Goal: Task Accomplishment & Management: Complete application form

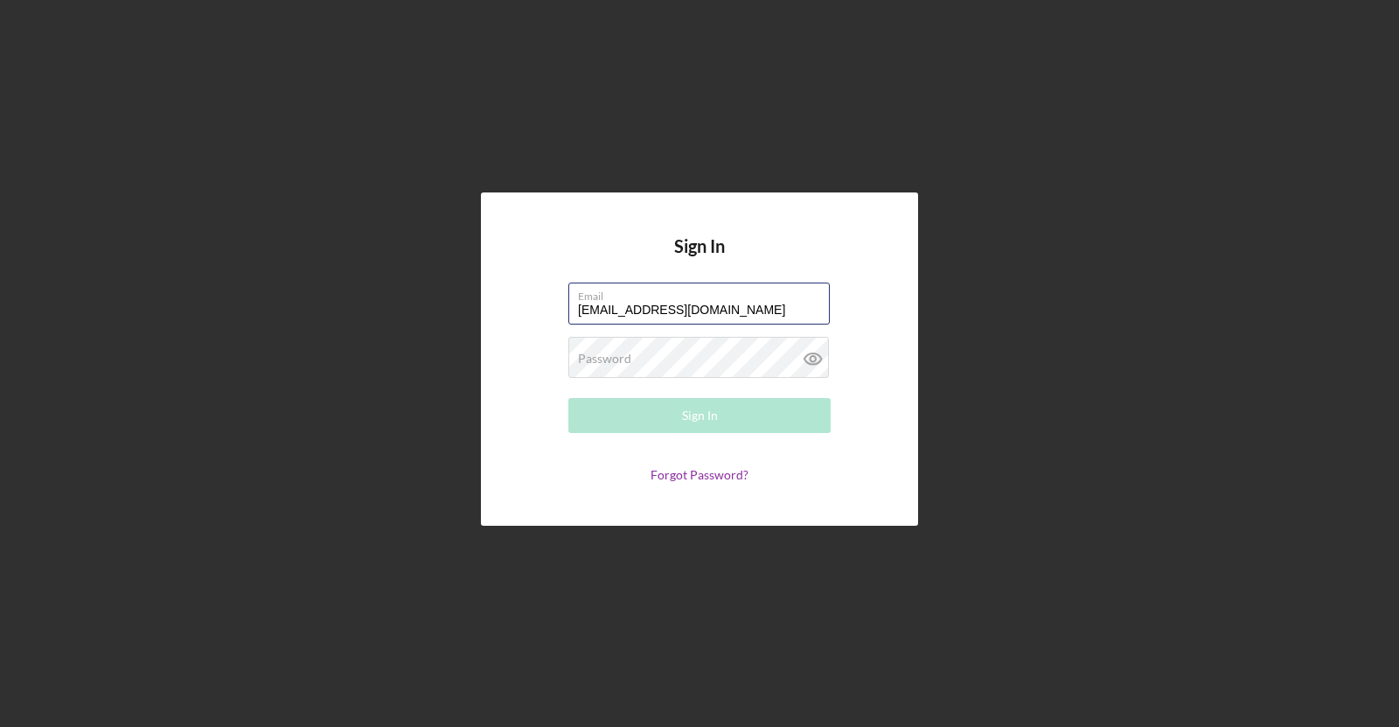
type input "[EMAIL_ADDRESS][DOMAIN_NAME]"
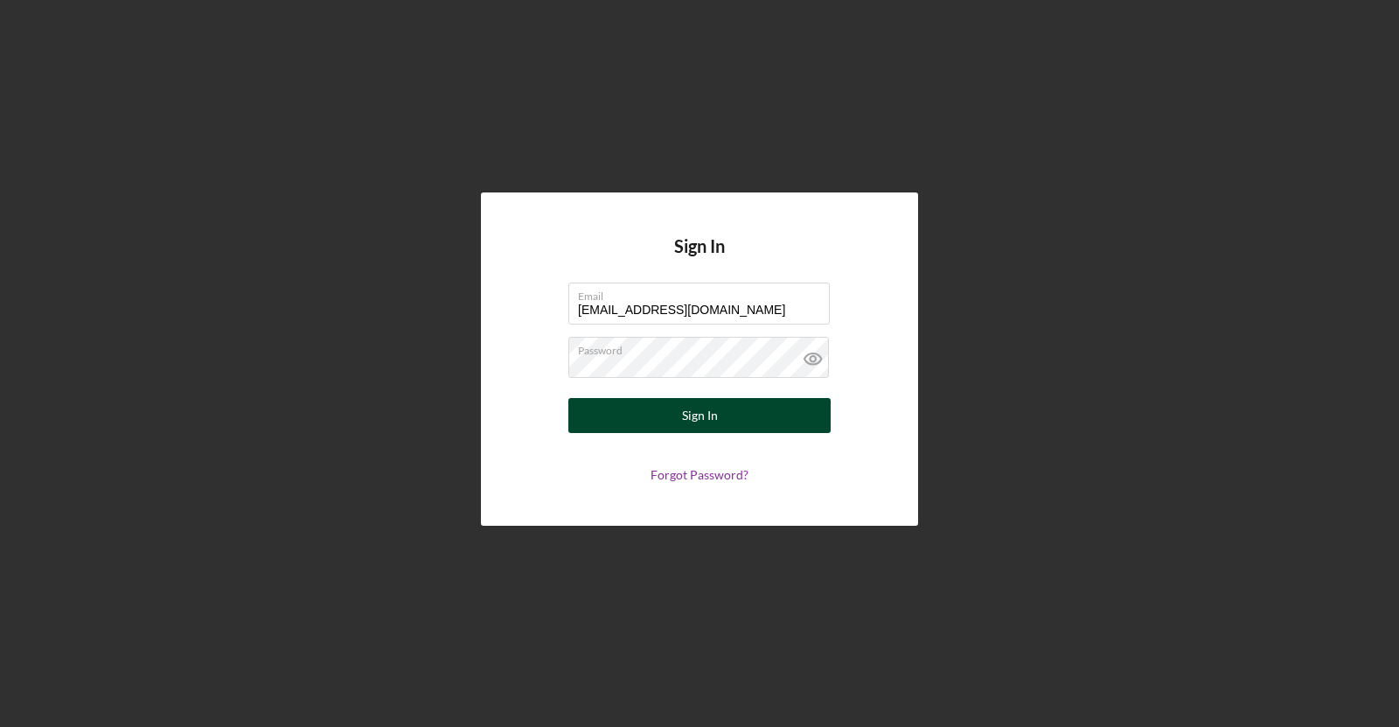
click at [686, 413] on div "Sign In" at bounding box center [700, 415] width 36 height 35
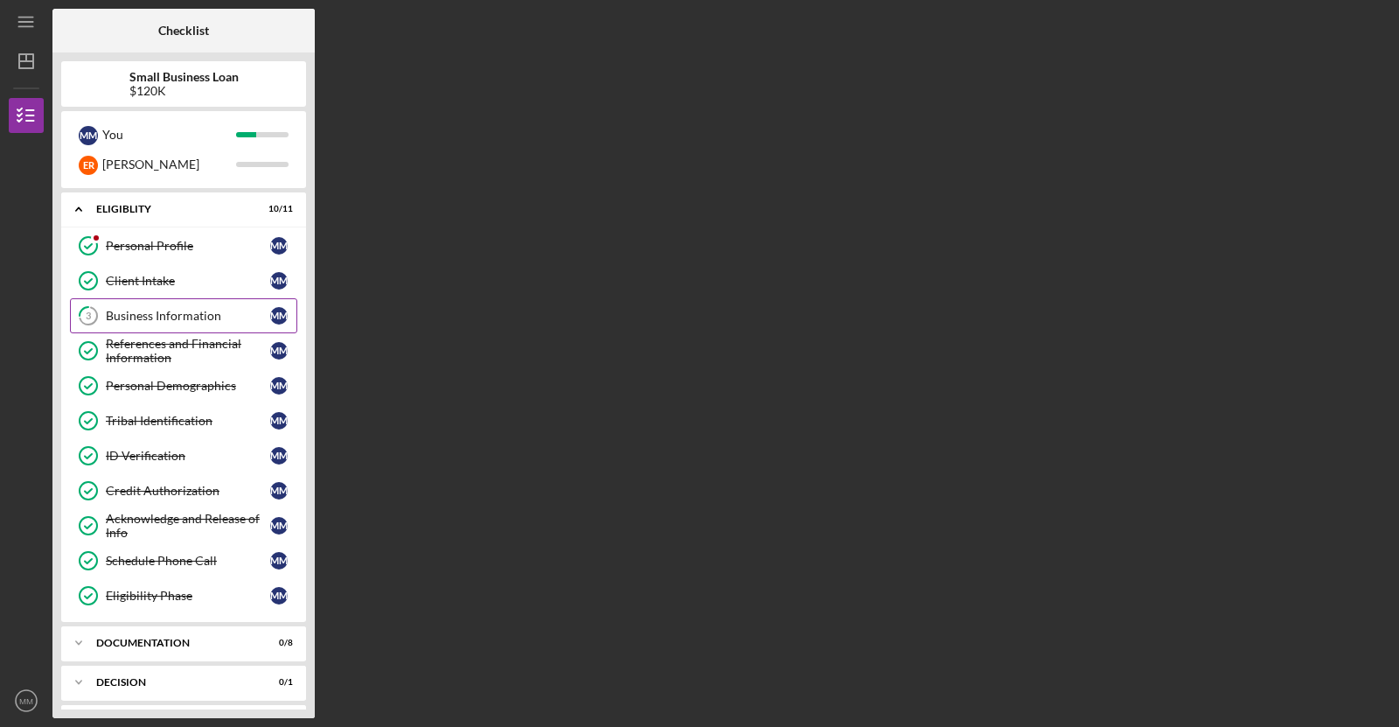
click at [211, 312] on div "Business Information" at bounding box center [188, 316] width 164 height 14
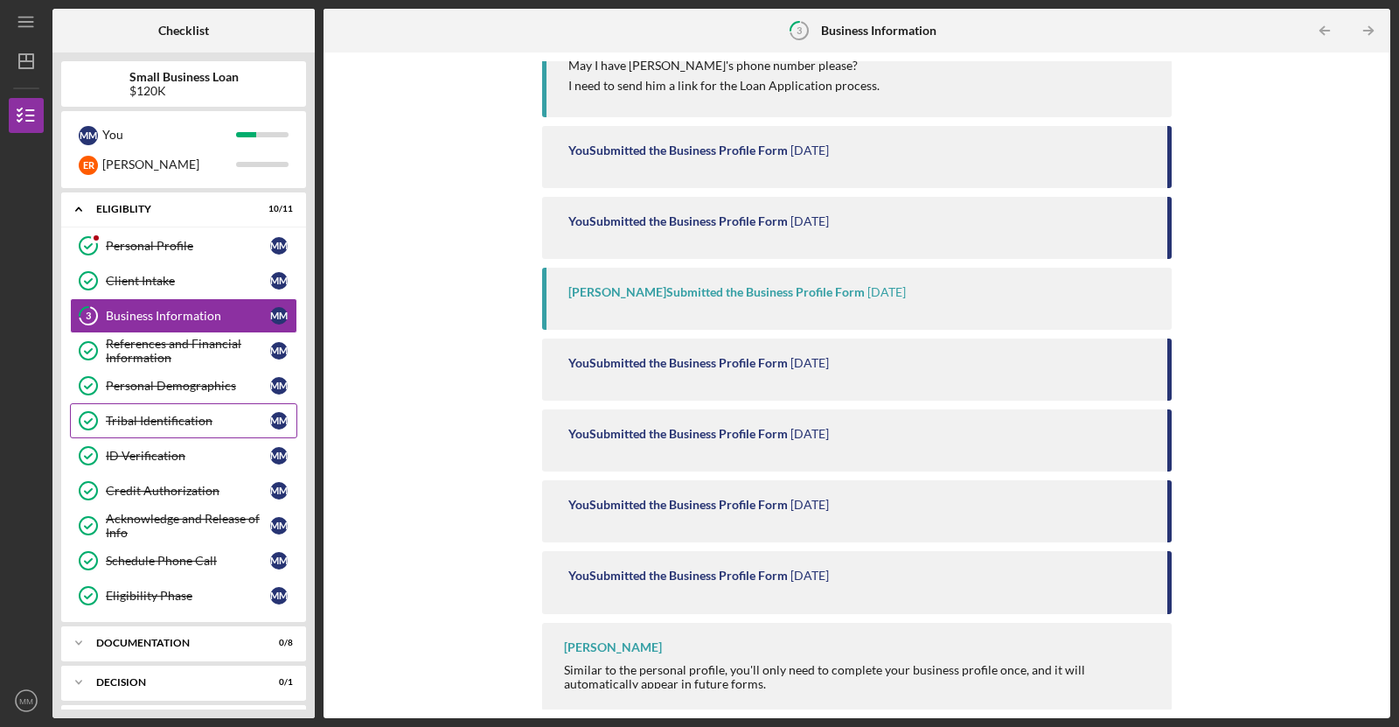
scroll to position [71, 0]
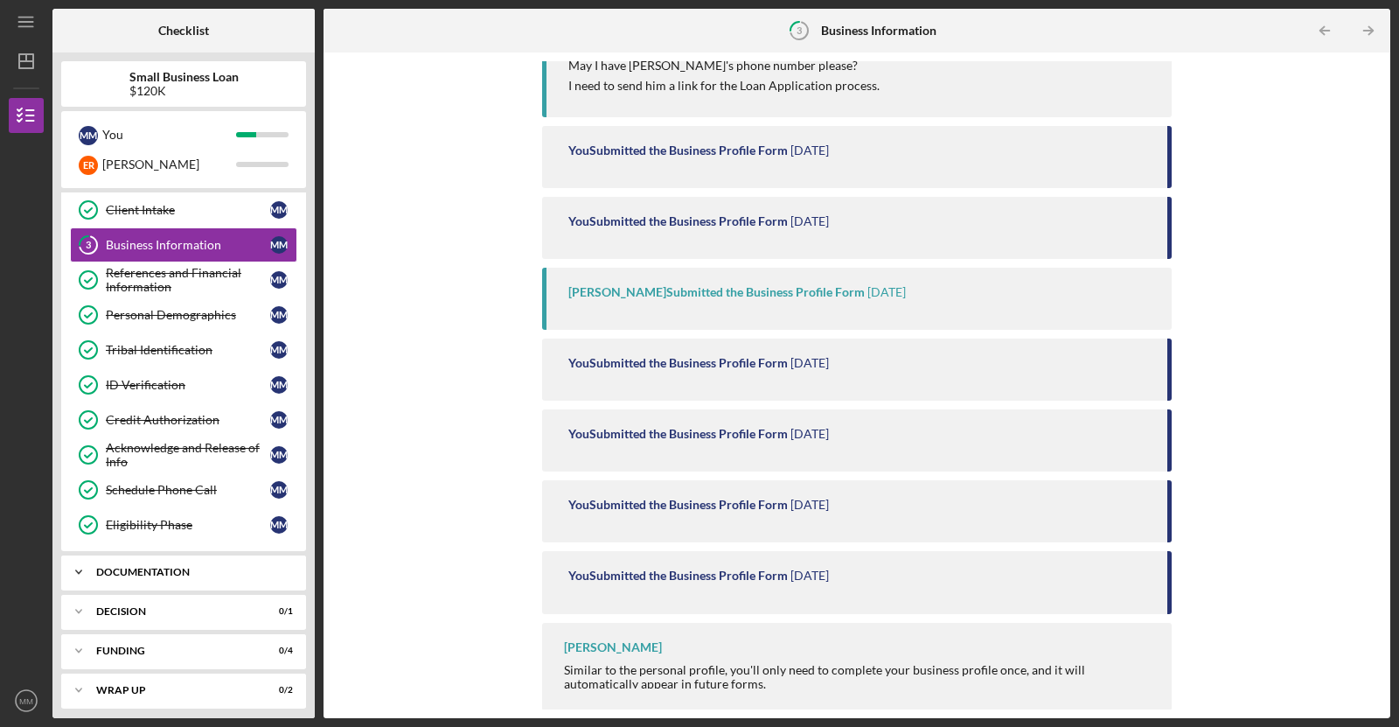
click at [83, 565] on icon "Icon/Expander" at bounding box center [78, 572] width 35 height 35
click at [138, 610] on link "Personal Collateral 11 Personal Collateral M M" at bounding box center [183, 608] width 227 height 35
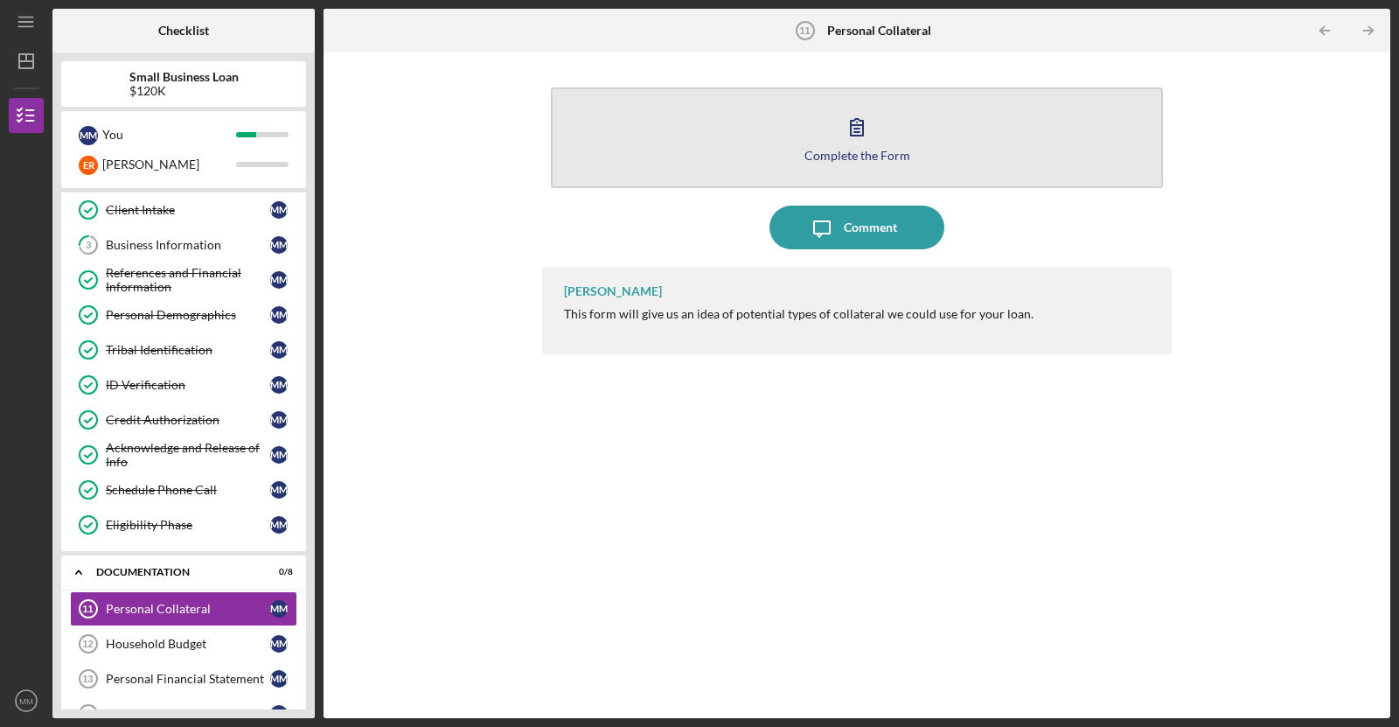
click at [794, 115] on button "Complete the Form Form" at bounding box center [857, 137] width 612 height 101
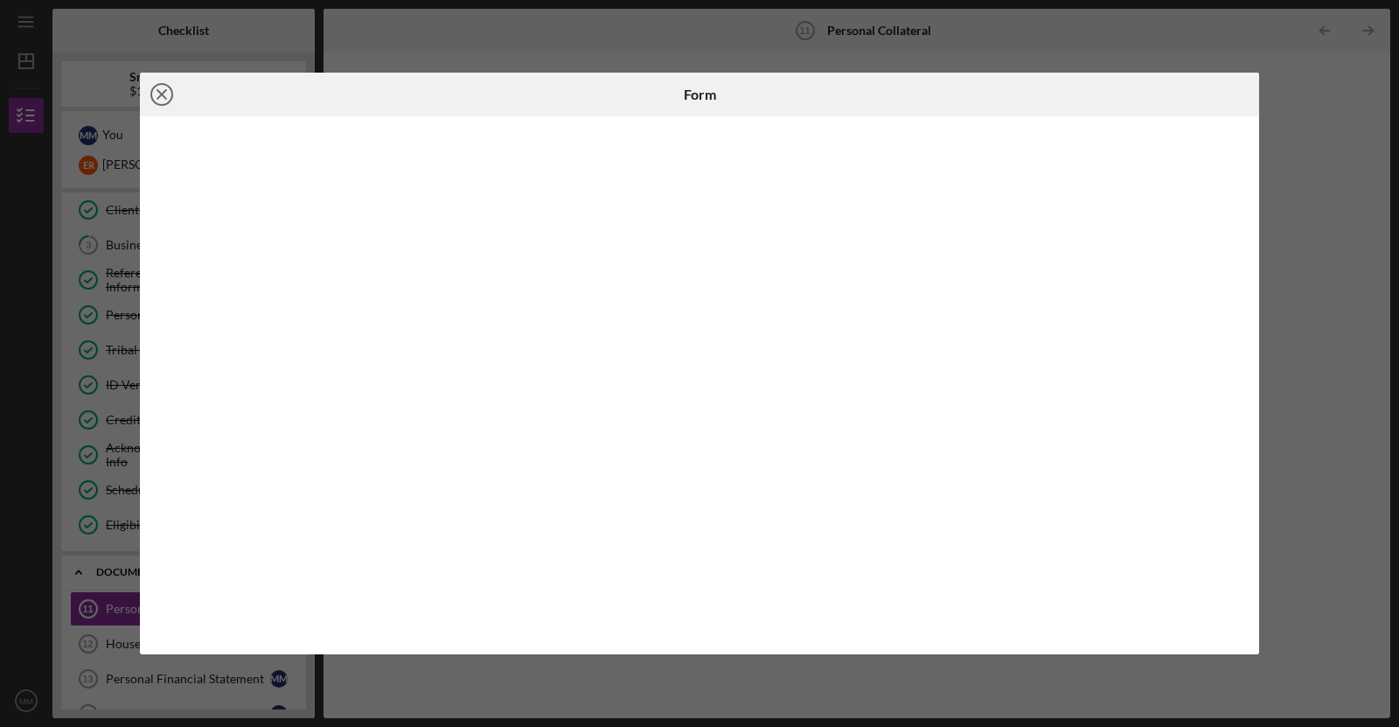
click at [164, 93] on line at bounding box center [161, 94] width 9 height 9
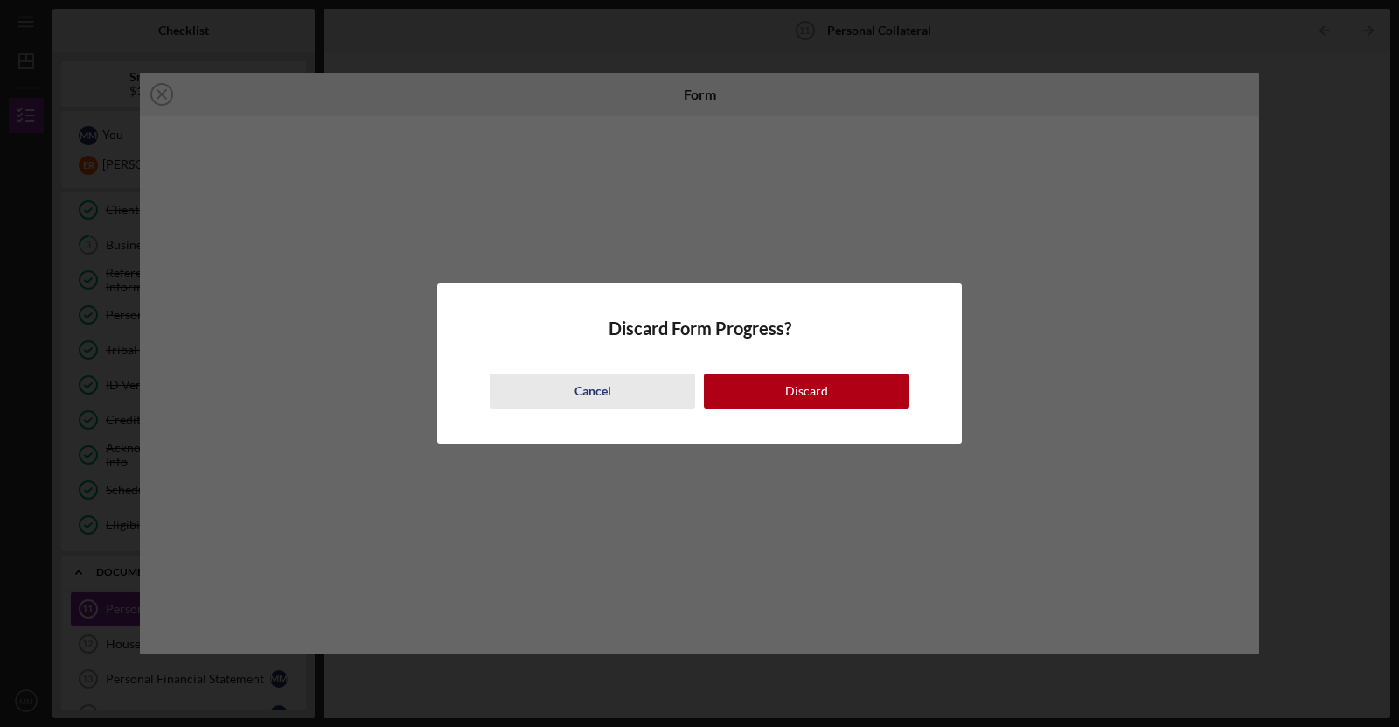
click at [579, 386] on div "Cancel" at bounding box center [593, 390] width 37 height 35
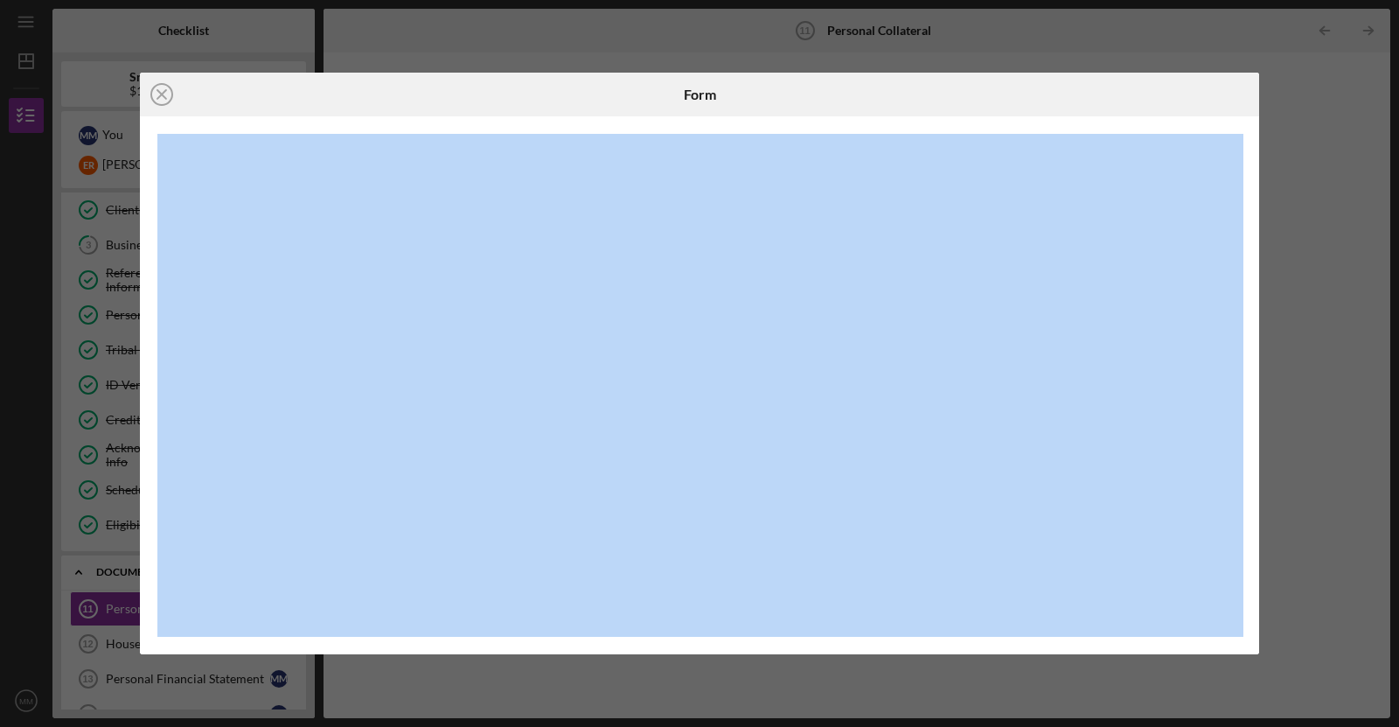
click at [1140, 79] on div at bounding box center [1072, 95] width 373 height 44
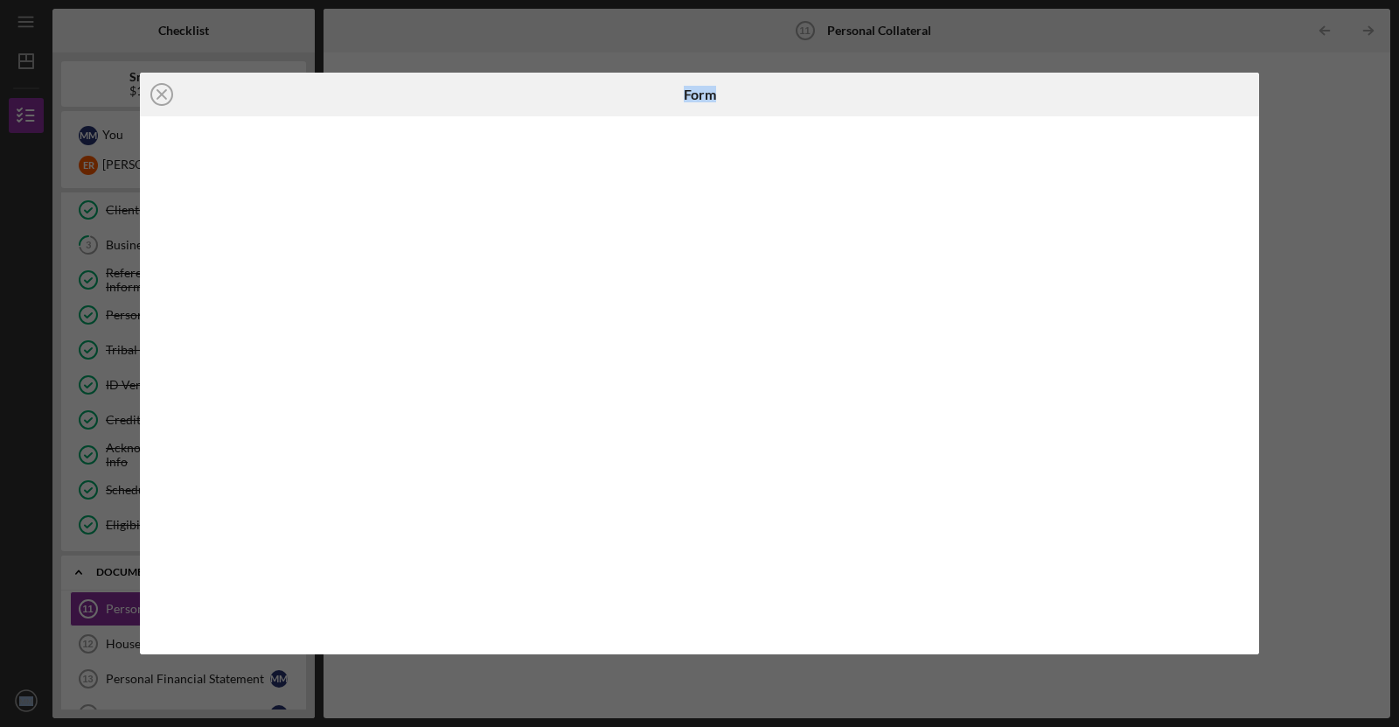
drag, startPoint x: 1140, startPoint y: 79, endPoint x: 1257, endPoint y: -82, distance: 198.6
click at [1257, 0] on html "Icon/Menu Personal Collateral 11 Personal Collateral Checklist Small Business L…" at bounding box center [699, 363] width 1399 height 727
click at [157, 100] on icon "Icon/Close" at bounding box center [162, 95] width 44 height 44
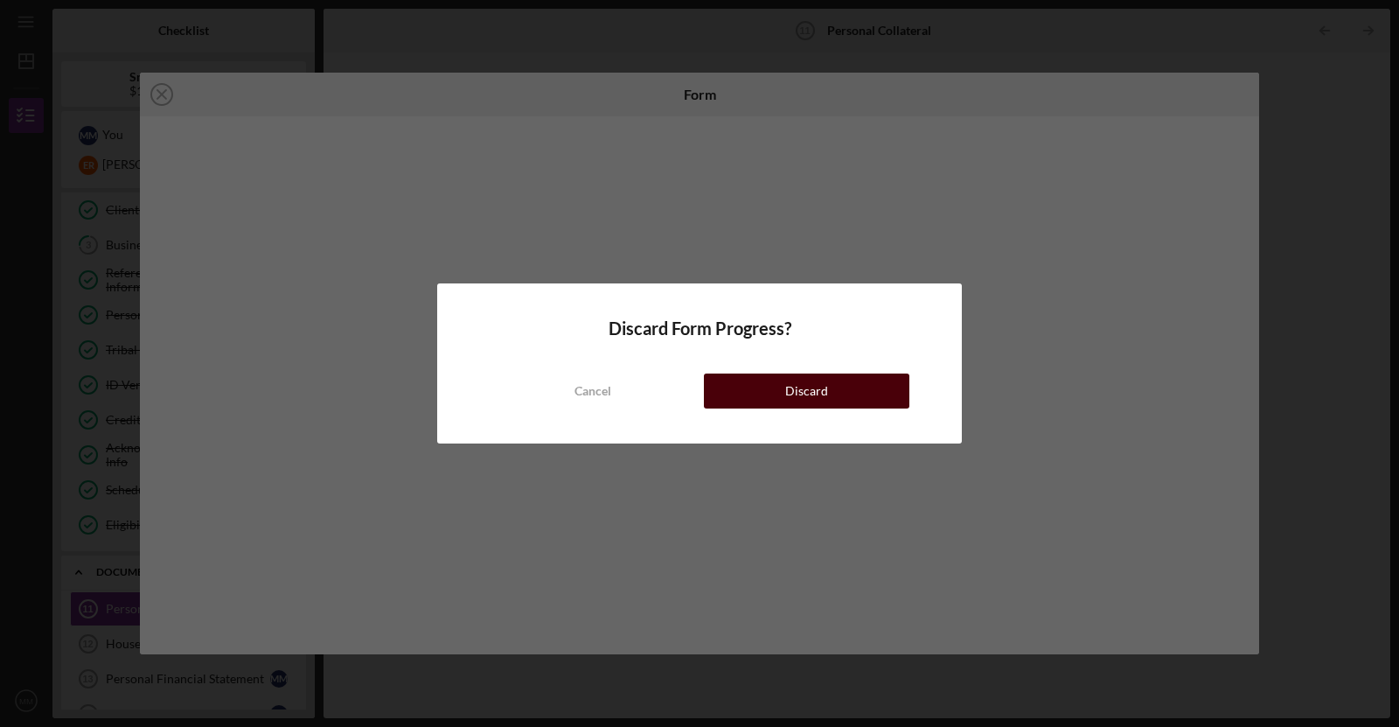
click at [858, 383] on button "Discard" at bounding box center [807, 390] width 206 height 35
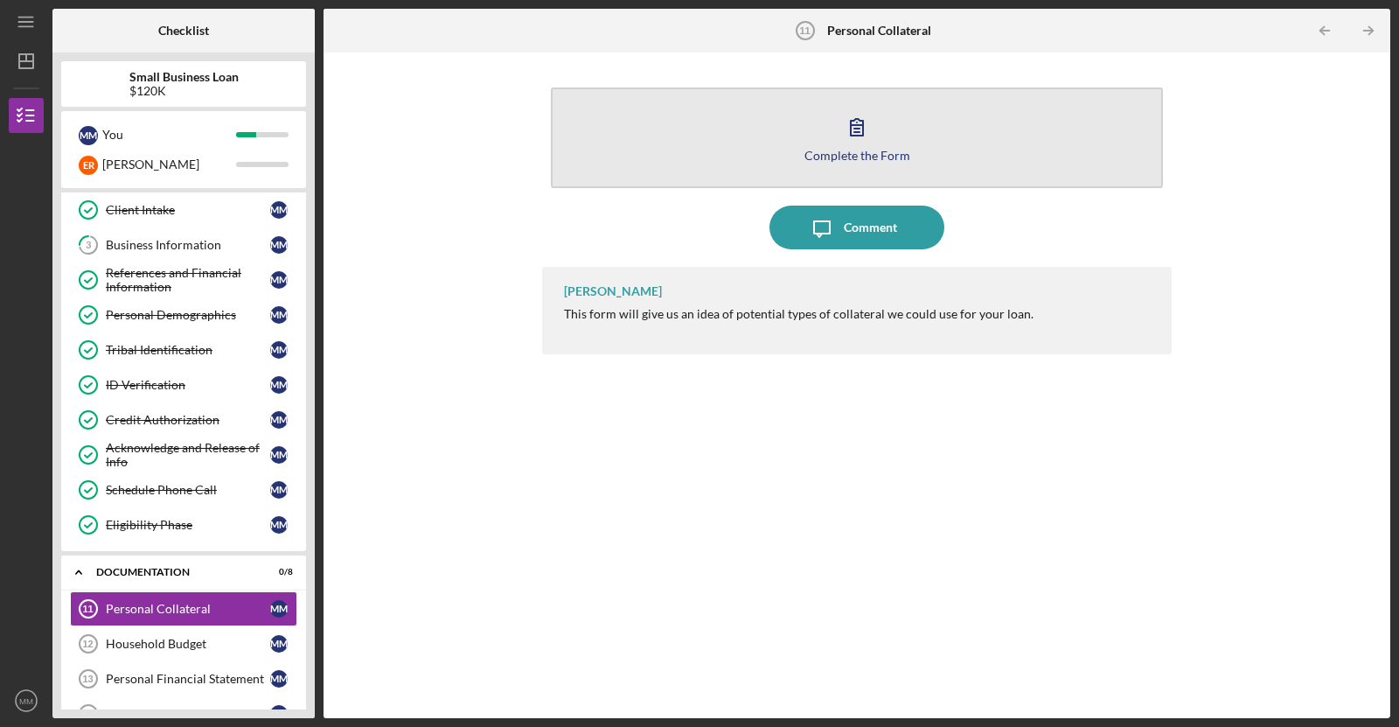
click at [805, 167] on button "Complete the Form Form" at bounding box center [857, 137] width 612 height 101
